Goal: Find specific page/section: Find specific page/section

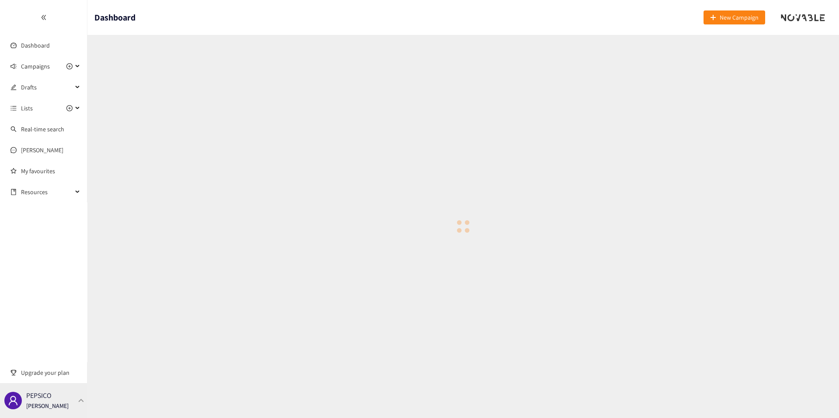
click at [72, 393] on div "PEPSICO [PERSON_NAME]" at bounding box center [43, 400] width 87 height 35
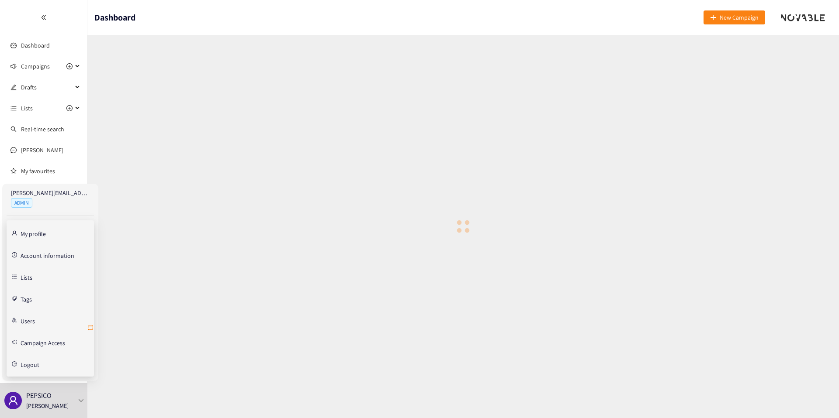
click at [92, 329] on icon "retweet" at bounding box center [90, 328] width 7 height 7
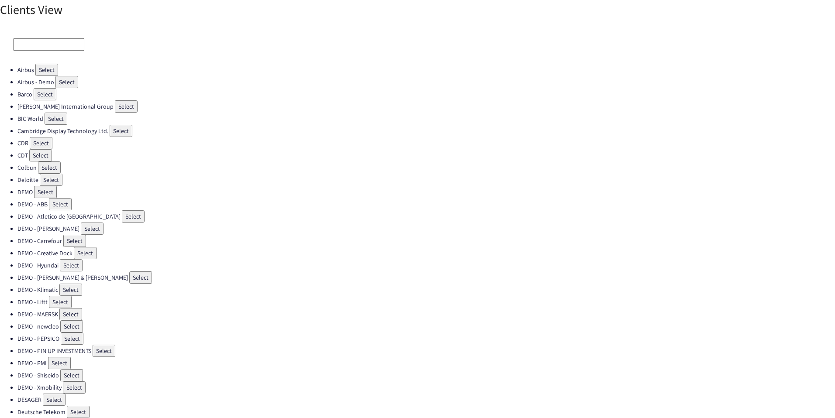
click at [43, 39] on input at bounding box center [48, 44] width 71 height 12
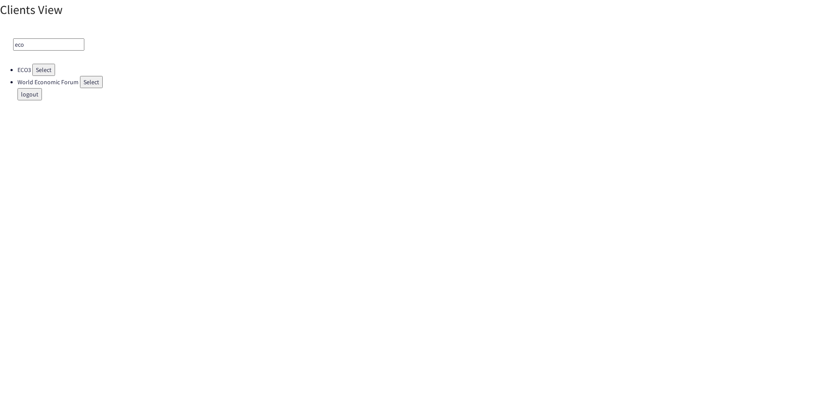
type input "eco"
click at [50, 66] on button "Select" at bounding box center [43, 70] width 23 height 12
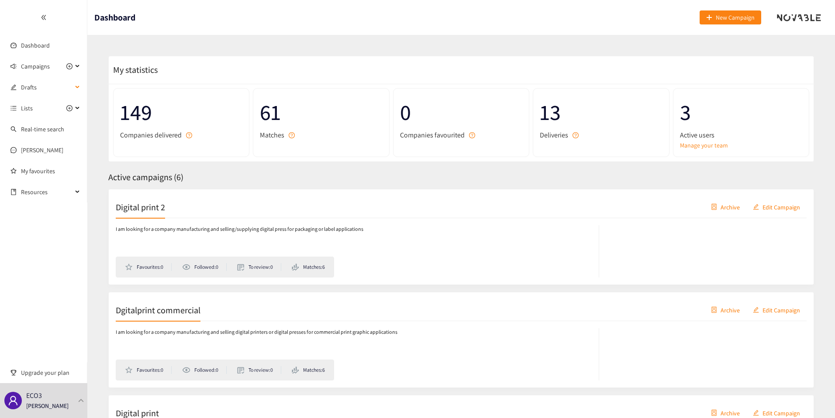
click at [27, 97] on li "Drafts" at bounding box center [43, 88] width 87 height 19
click at [27, 91] on span "Drafts" at bounding box center [47, 87] width 52 height 17
click at [35, 107] on link "Example Briefing" at bounding box center [42, 108] width 43 height 8
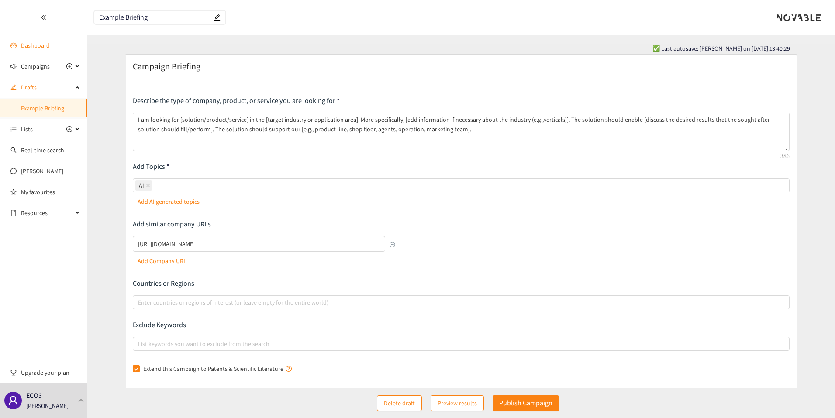
click at [43, 41] on link "Dashboard" at bounding box center [35, 45] width 29 height 8
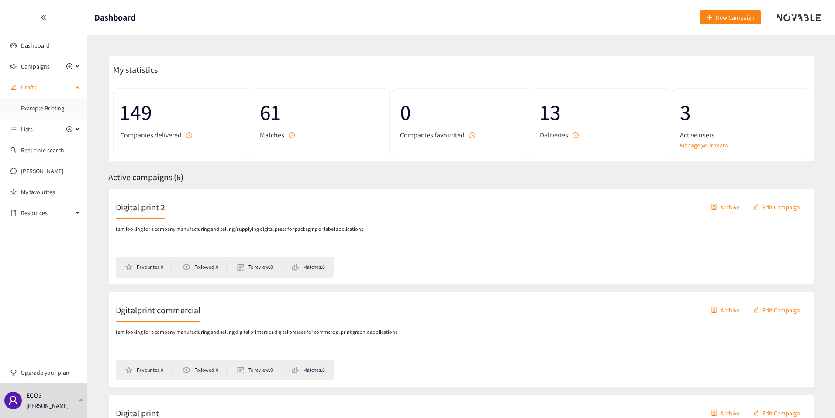
click at [32, 93] on span "Drafts" at bounding box center [47, 87] width 52 height 17
click at [35, 66] on span "Campaigns" at bounding box center [35, 66] width 29 height 17
click at [35, 45] on link "Dashboard" at bounding box center [35, 45] width 29 height 8
